Goal: Task Accomplishment & Management: Manage account settings

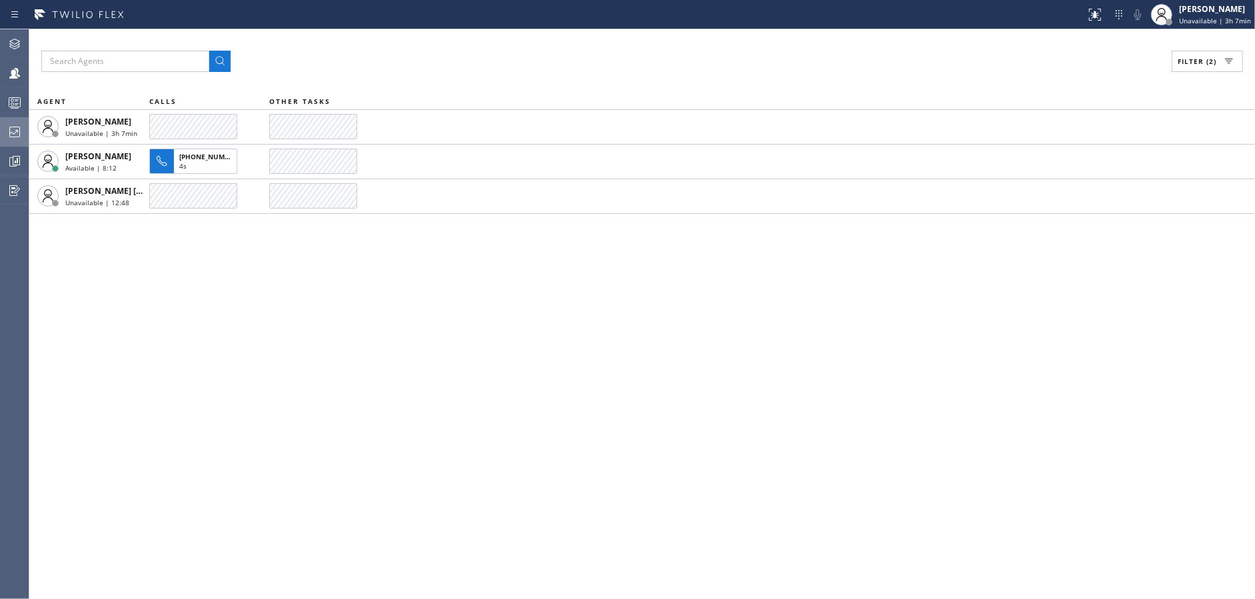
click at [27, 132] on div at bounding box center [14, 132] width 29 height 16
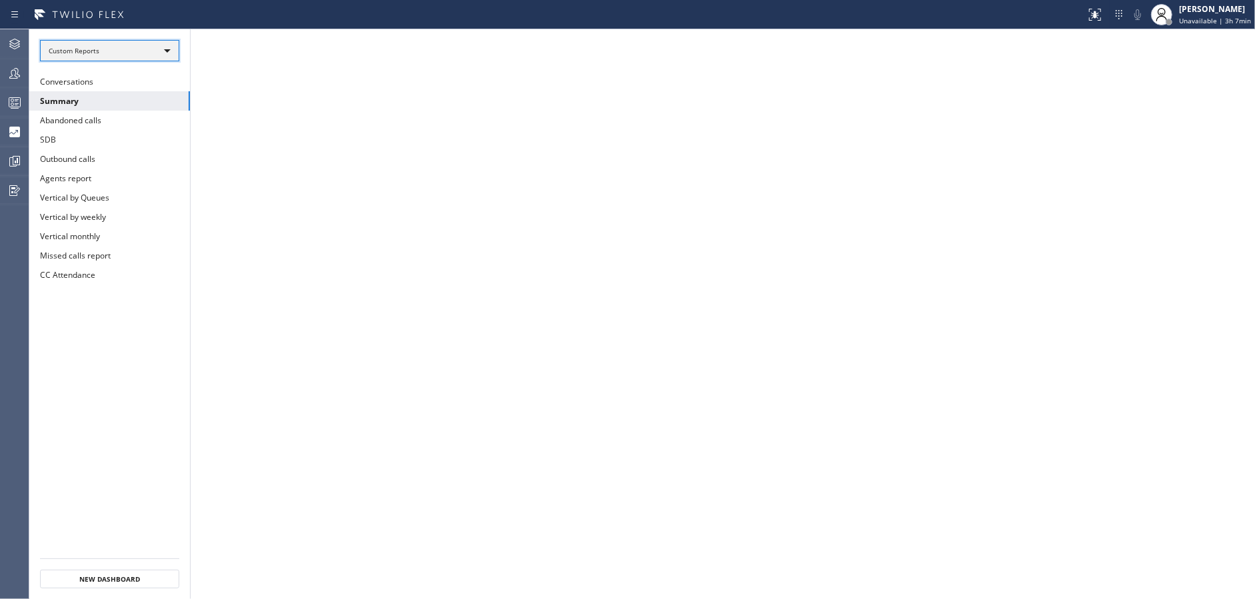
click at [149, 51] on div "Custom Reports" at bounding box center [109, 50] width 139 height 21
click at [149, 142] on li "Custom Reports" at bounding box center [109, 136] width 137 height 16
click at [1215, 17] on span "Unavailable | 3h 12min" at bounding box center [1213, 20] width 76 height 9
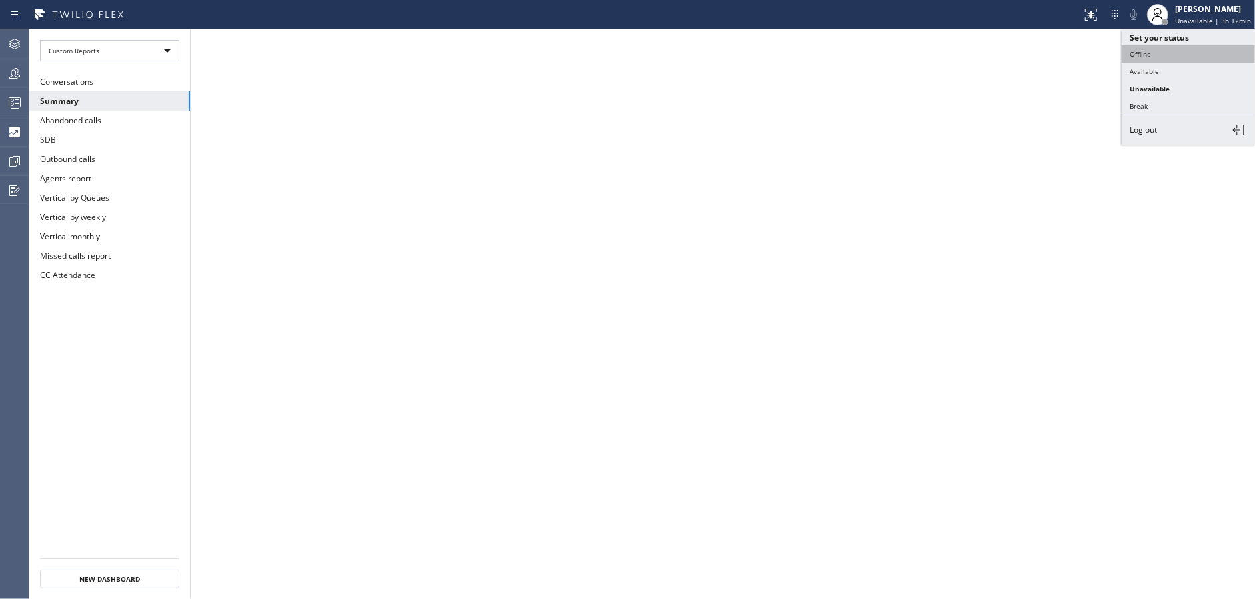
click at [1181, 50] on button "Offline" at bounding box center [1187, 53] width 133 height 17
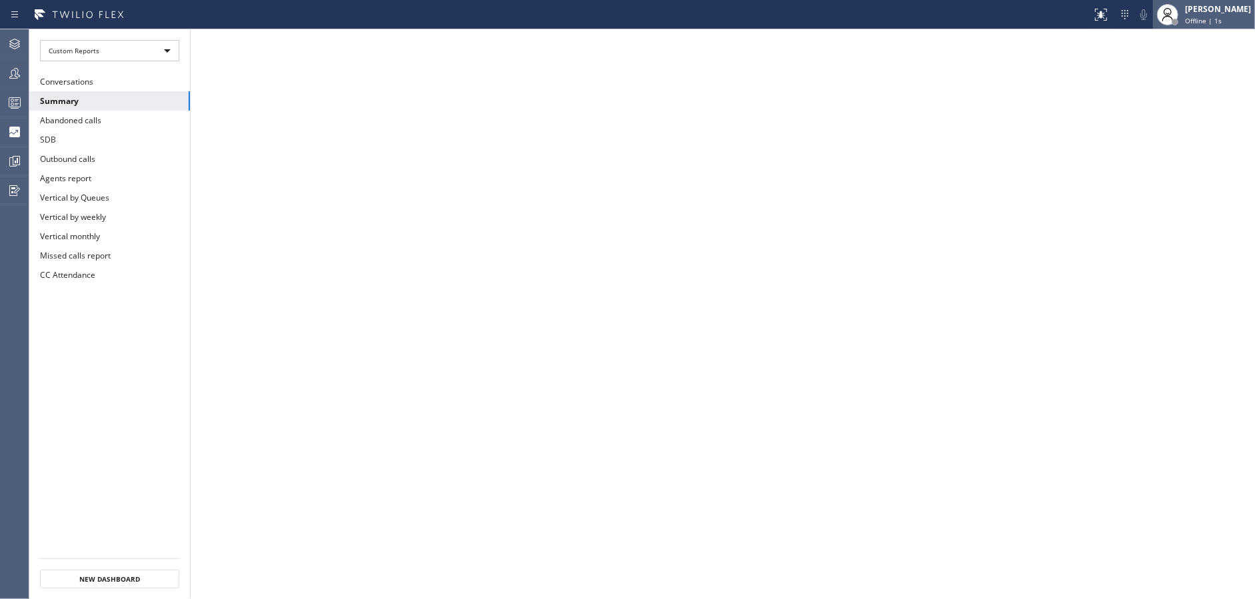
click at [1224, 13] on div "[PERSON_NAME]" at bounding box center [1218, 8] width 66 height 11
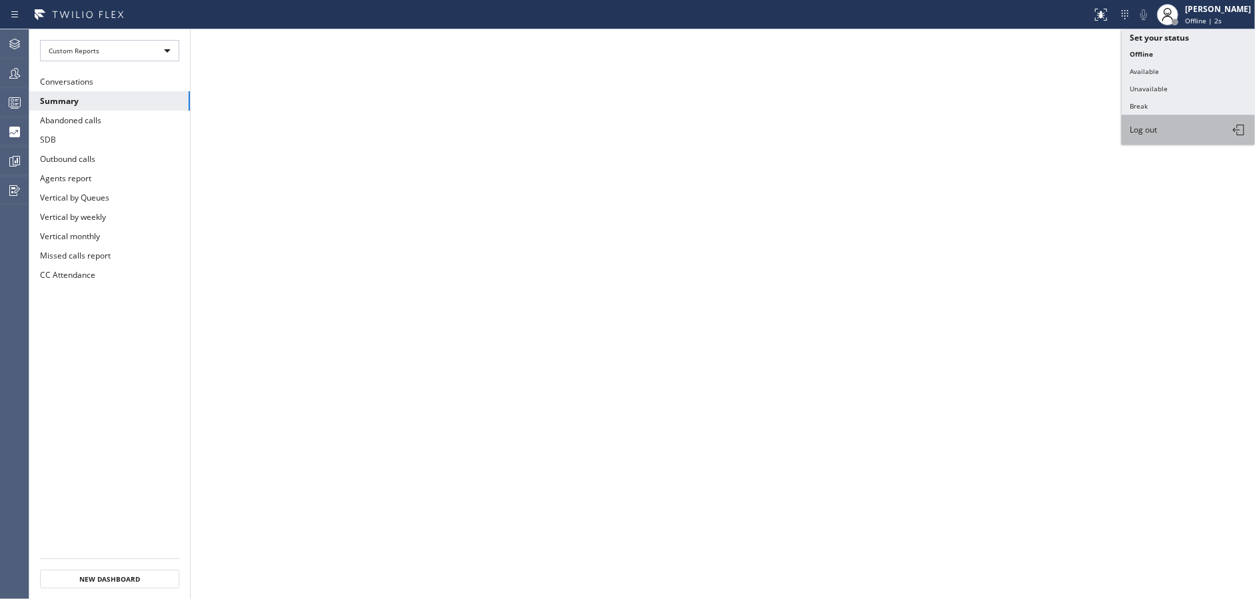
click at [1190, 129] on button "Log out" at bounding box center [1187, 129] width 133 height 29
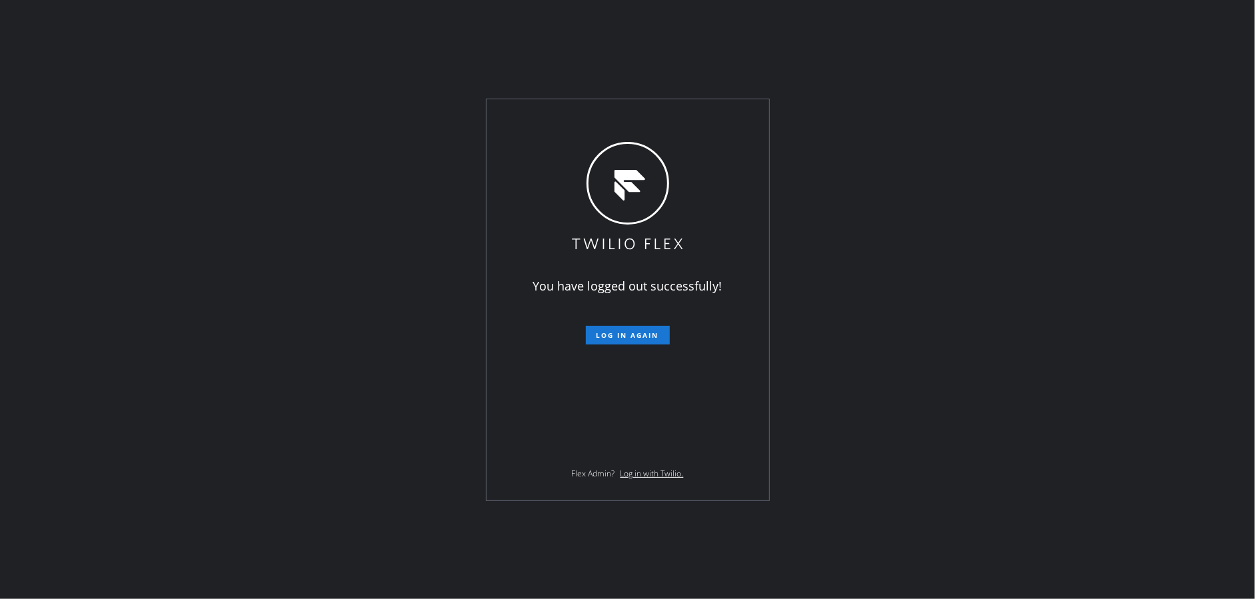
click at [352, 396] on div "You have logged out successfully! Log in again Flex Admin? Log in with Twilio." at bounding box center [627, 299] width 1255 height 599
